Goal: Find specific page/section: Find specific page/section

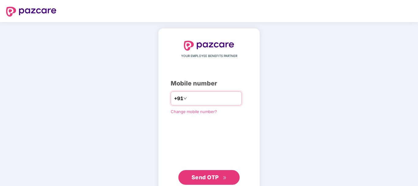
type input "**********"
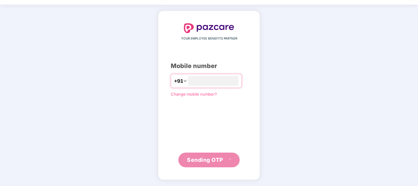
scroll to position [14, 0]
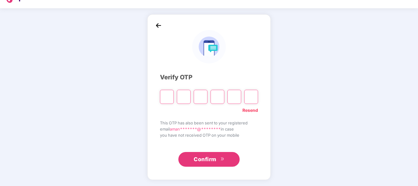
type input "*"
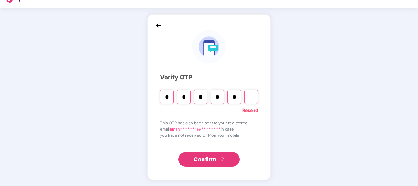
type input "*"
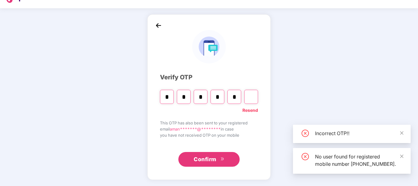
type input "*"
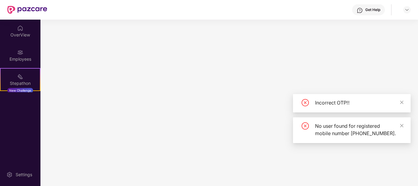
scroll to position [0, 0]
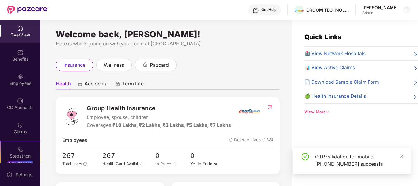
click at [401, 151] on div "OTP validation for mobile: +919667817504 successful" at bounding box center [352, 161] width 118 height 26
click at [14, 81] on div "Employees" at bounding box center [20, 83] width 40 height 6
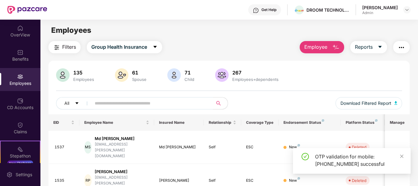
click at [128, 105] on input "text" at bounding box center [150, 103] width 110 height 9
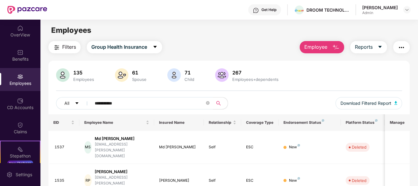
type input "**********"
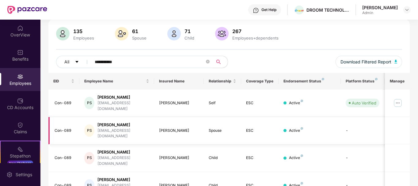
scroll to position [52, 0]
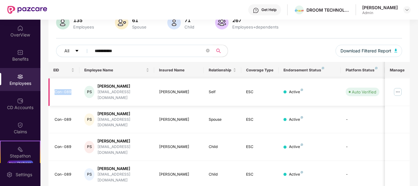
drag, startPoint x: 54, startPoint y: 90, endPoint x: 72, endPoint y: 89, distance: 18.7
click at [72, 89] on td "Con-089" at bounding box center [63, 92] width 31 height 28
copy div "Con-089"
